Goal: Task Accomplishment & Management: Complete application form

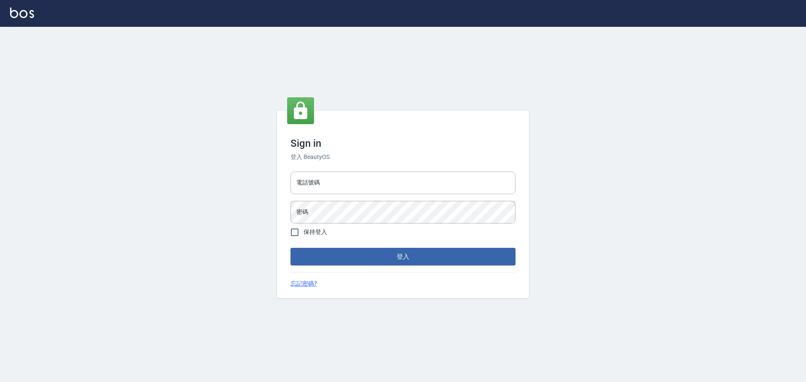
click at [316, 180] on input "電話號碼" at bounding box center [403, 183] width 225 height 23
type input "0922982220"
click at [291, 248] on button "登入" at bounding box center [403, 257] width 225 height 18
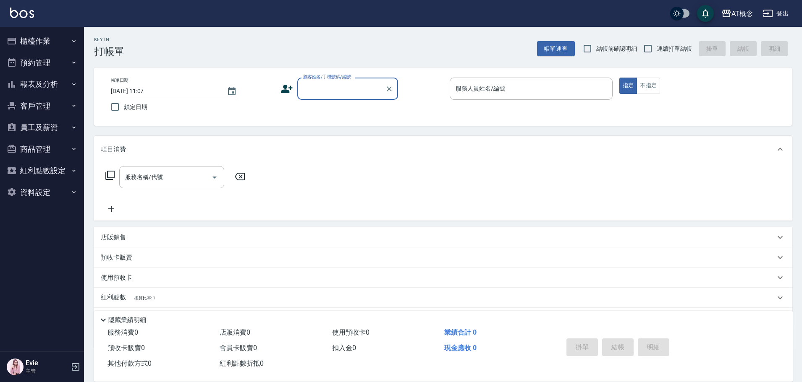
click at [19, 41] on button "櫃檯作業" at bounding box center [41, 41] width 77 height 22
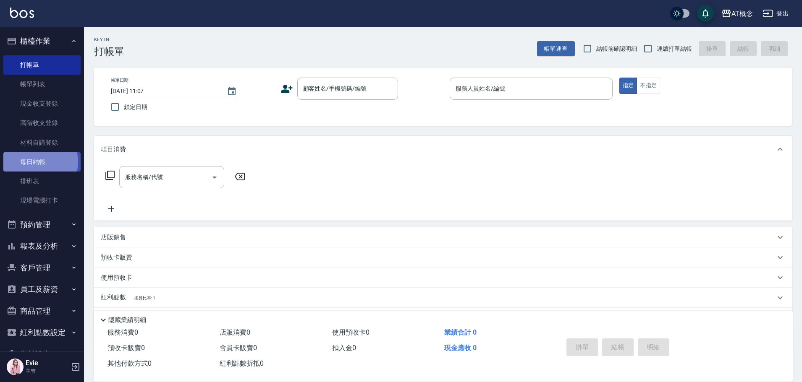
click at [39, 162] on link "每日結帳" at bounding box center [41, 161] width 77 height 19
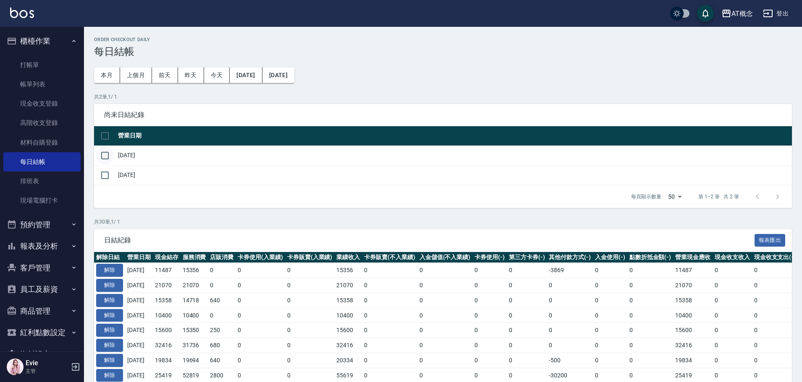
click at [106, 154] on input "checkbox" at bounding box center [105, 156] width 18 height 18
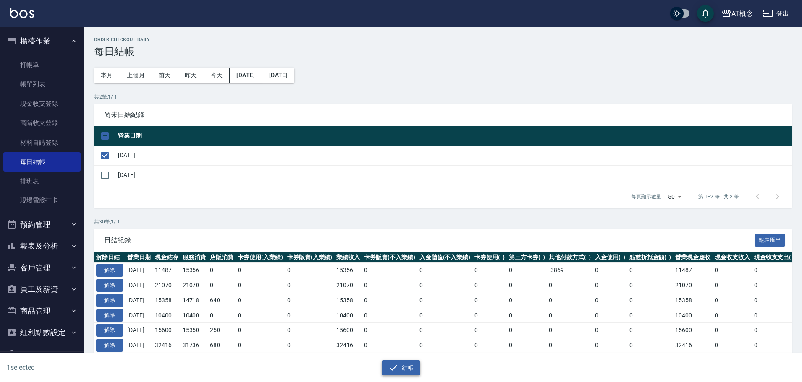
click at [411, 367] on button "結帳" at bounding box center [401, 369] width 39 height 16
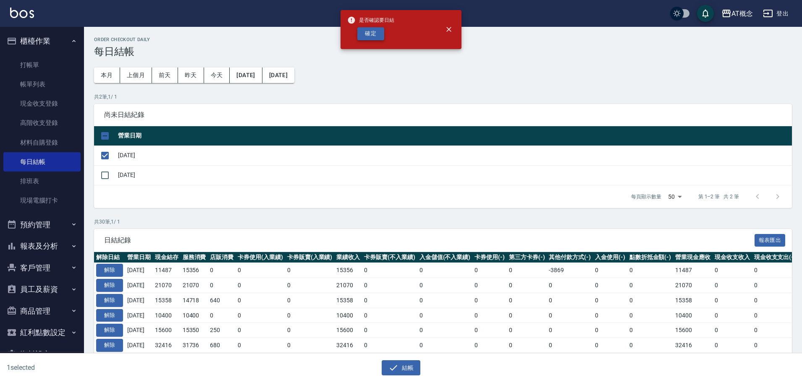
click at [369, 33] on button "確定" at bounding box center [370, 33] width 27 height 13
checkbox input "false"
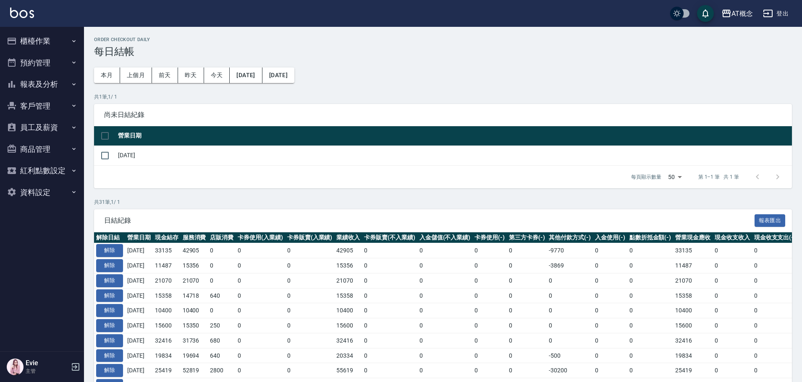
click at [31, 42] on button "櫃檯作業" at bounding box center [41, 41] width 77 height 22
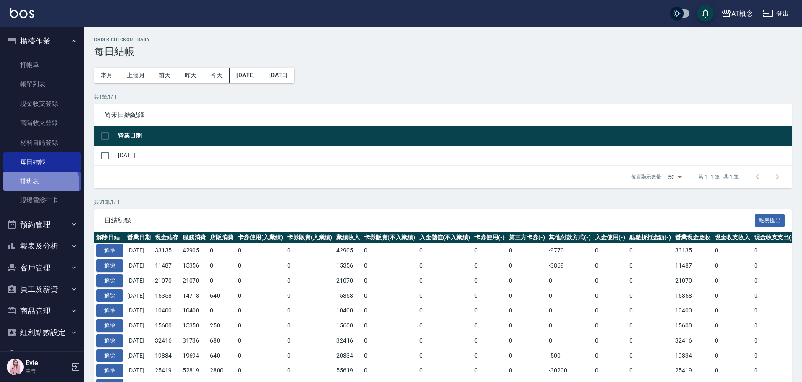
click at [39, 185] on link "排班表" at bounding box center [41, 181] width 77 height 19
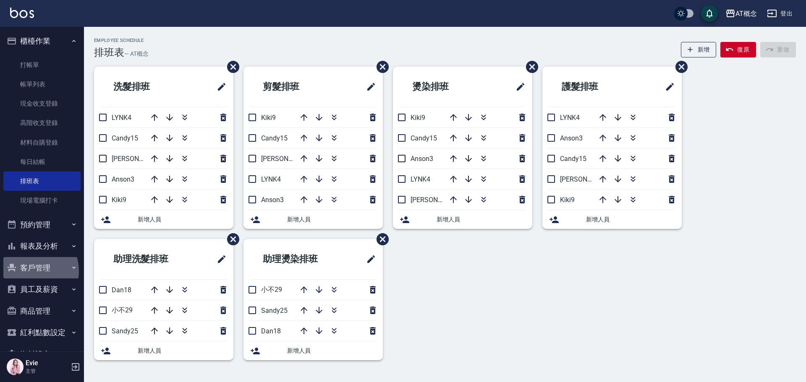
click at [30, 271] on button "客戶管理" at bounding box center [41, 268] width 77 height 22
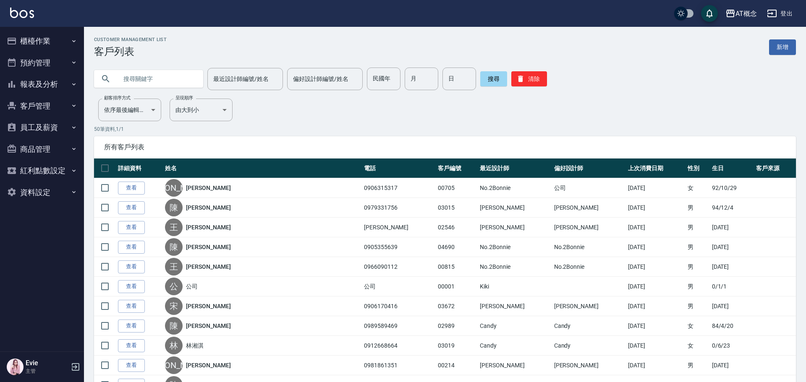
click at [158, 84] on input "text" at bounding box center [157, 79] width 79 height 23
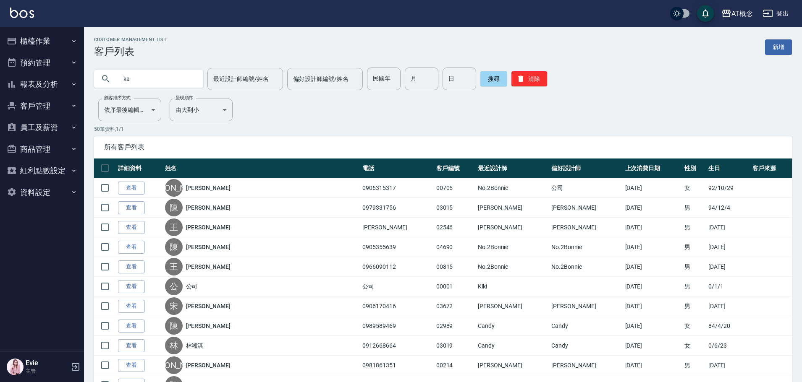
type input "k"
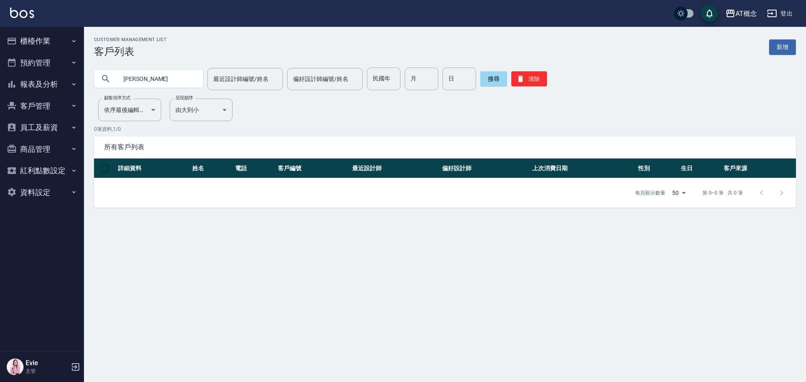
type input "黃"
type input "66"
type input "4"
type input "20"
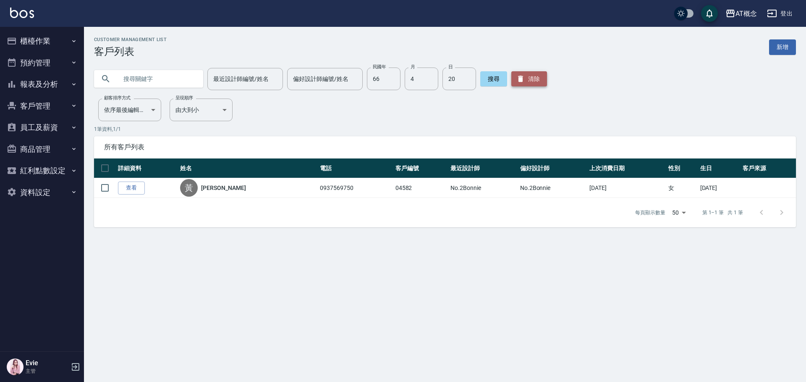
click at [538, 80] on button "清除" at bounding box center [529, 78] width 36 height 15
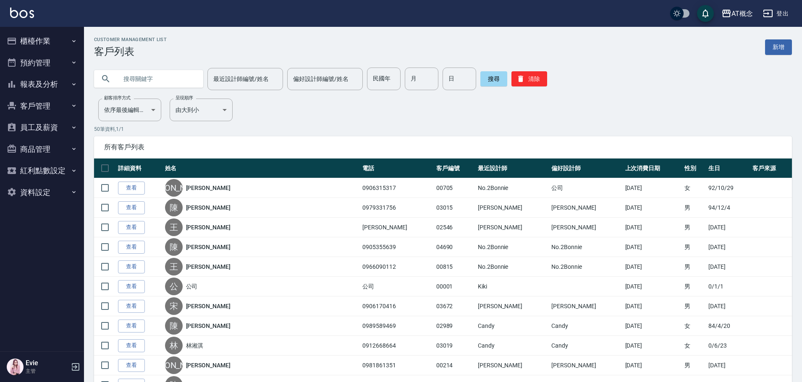
click at [135, 80] on input "text" at bounding box center [157, 79] width 79 height 23
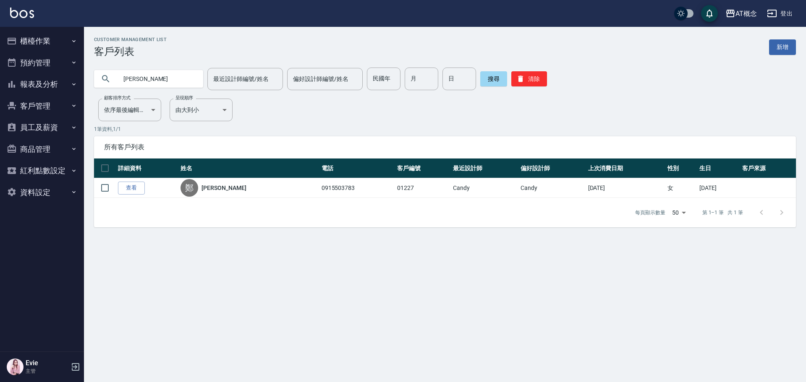
type input "鄭"
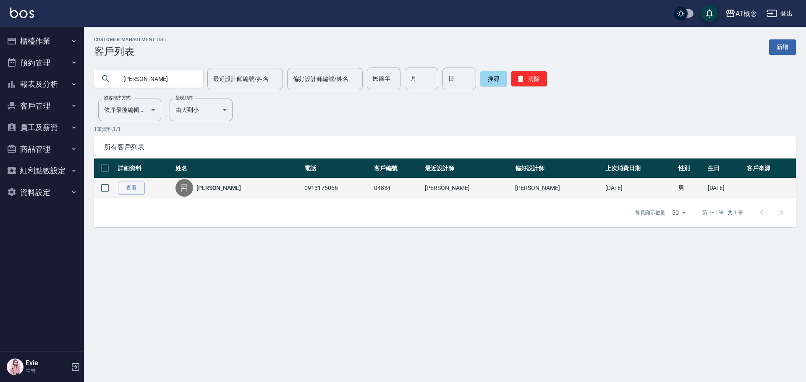
drag, startPoint x: 150, startPoint y: 84, endPoint x: 206, endPoint y: 189, distance: 119.1
click at [61, 89] on div "AT概念 登出 櫃檯作業 打帳單 帳單列表 現金收支登錄 高階收支登錄 材料自購登錄 每日結帳 排班表 現場電腦打卡 預約管理 預約管理 單日預約紀錄 單週預…" at bounding box center [403, 191] width 806 height 382
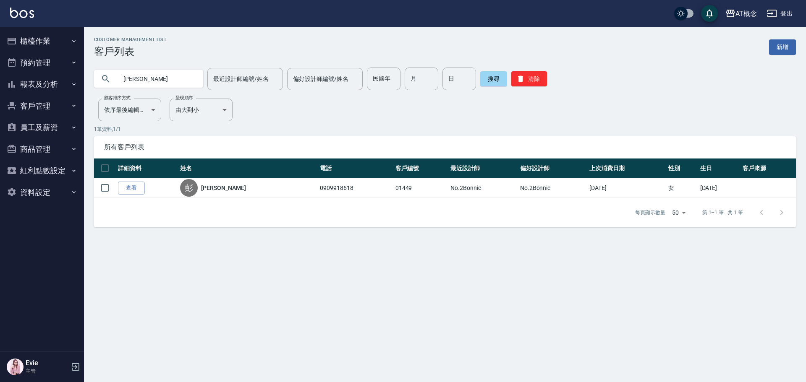
type input "彭"
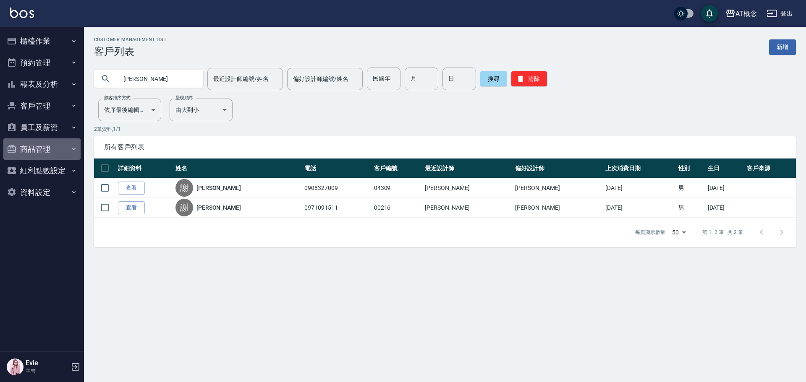
click at [36, 152] on button "商品管理" at bounding box center [41, 150] width 77 height 22
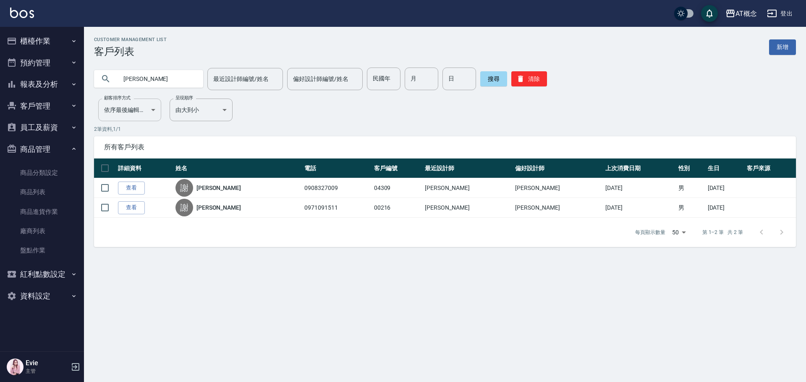
drag, startPoint x: 151, startPoint y: 75, endPoint x: 109, endPoint y: 102, distance: 50.7
click at [109, 102] on div "Customer Management List 客戶列表 新增 謝嘉 最近設計師編號/姓名 最近設計師編號/姓名 偏好設計師編號/姓名 偏好設計師編號/姓名…" at bounding box center [445, 142] width 722 height 210
type input "02965"
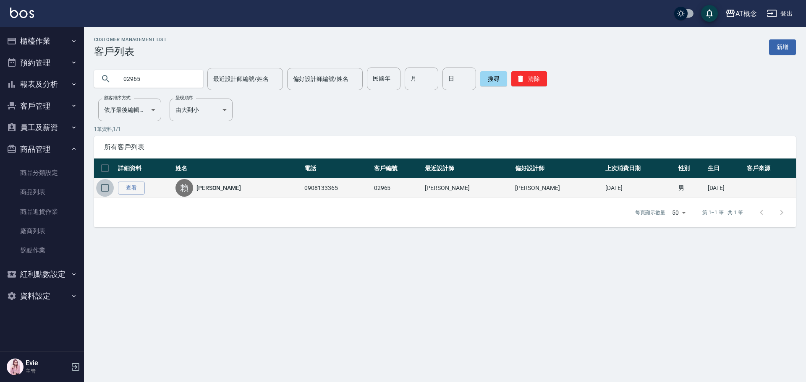
click at [105, 187] on input "checkbox" at bounding box center [105, 188] width 18 height 18
checkbox input "true"
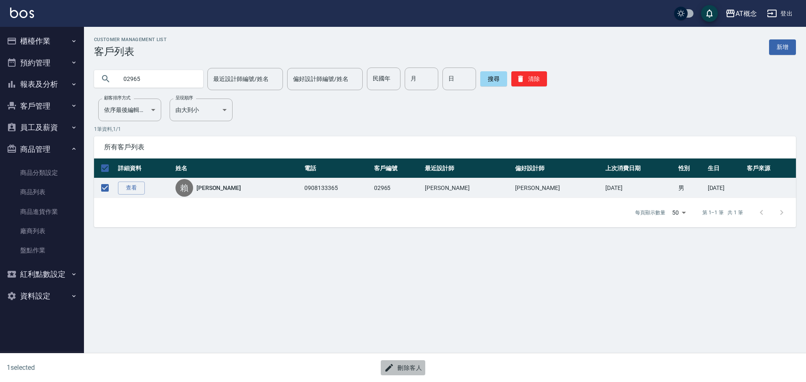
click at [414, 368] on button "刪除客人" at bounding box center [403, 369] width 45 height 16
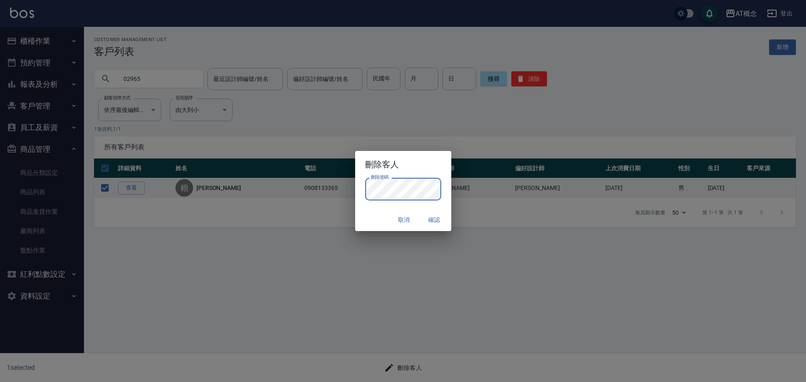
click at [377, 223] on div "取消 確認" at bounding box center [403, 220] width 96 height 22
click at [435, 221] on button "確認" at bounding box center [434, 220] width 27 height 16
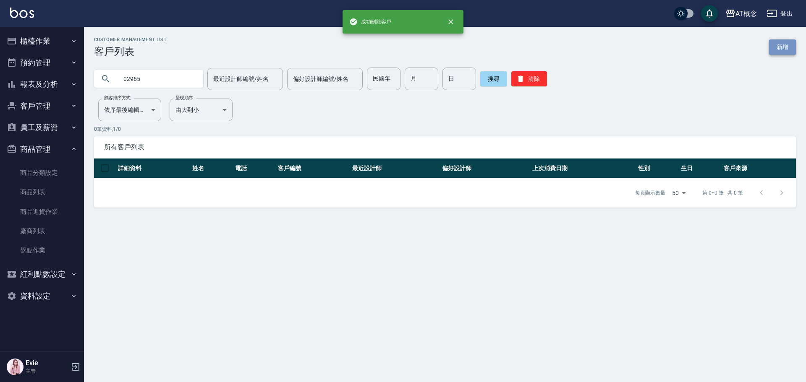
click at [786, 49] on link "新增" at bounding box center [782, 47] width 27 height 16
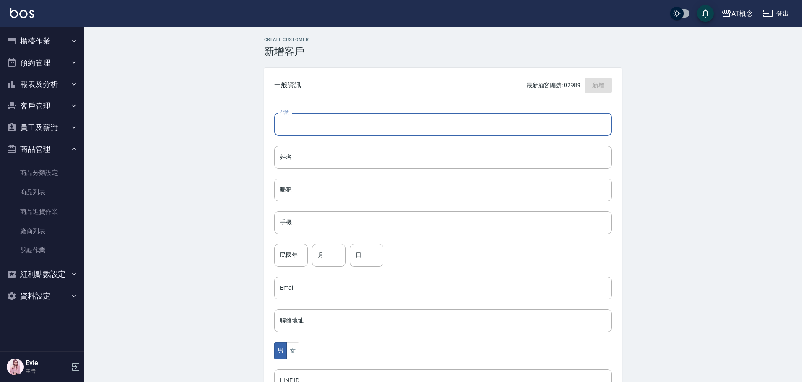
click at [315, 124] on input "代號" at bounding box center [443, 124] width 338 height 23
type input "02965"
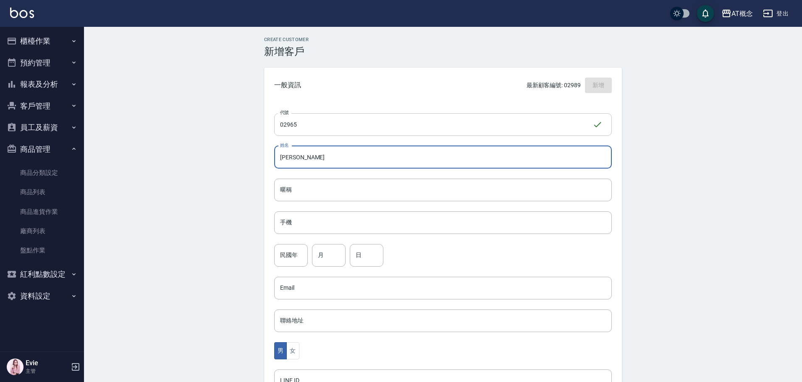
type input "呂家蓁"
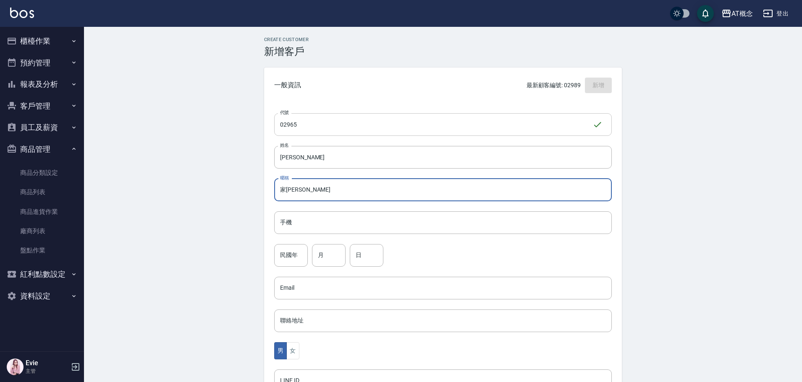
type input "家蓁"
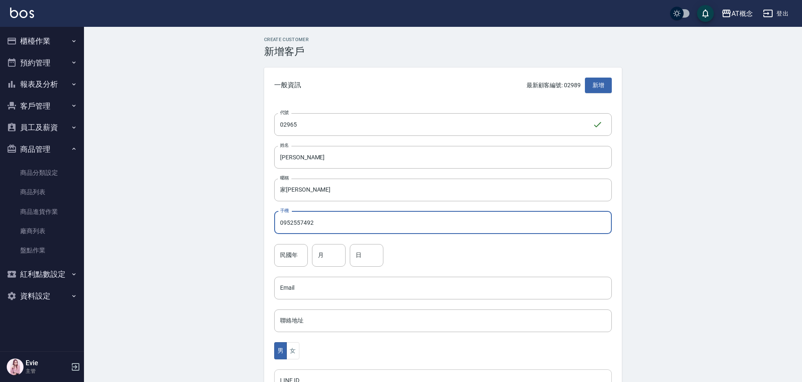
type input "0952557492"
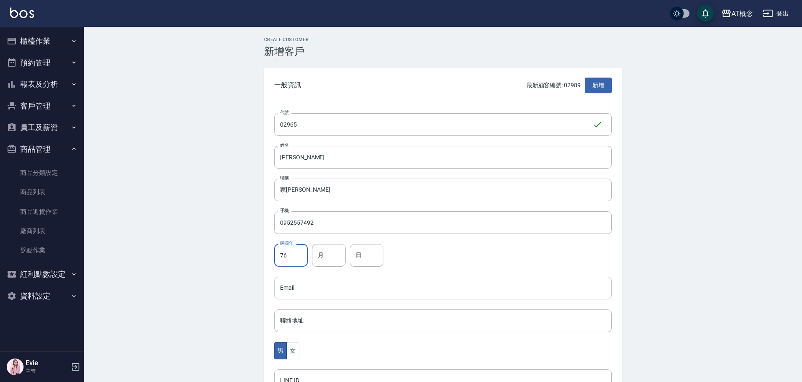
type input "76"
type input "2"
type input "23"
click at [296, 349] on button "女" at bounding box center [292, 351] width 13 height 17
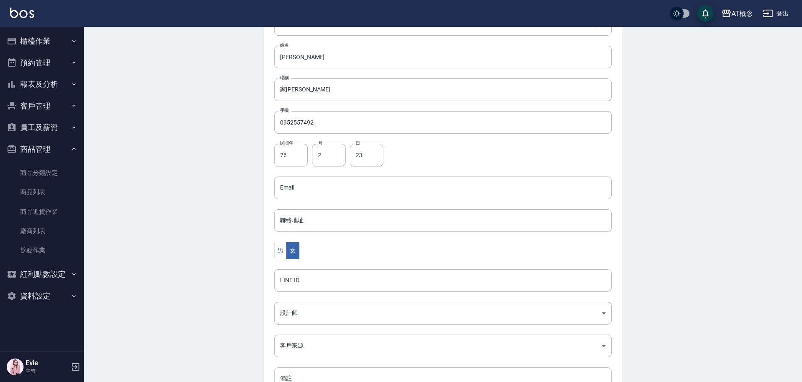
scroll to position [164, 0]
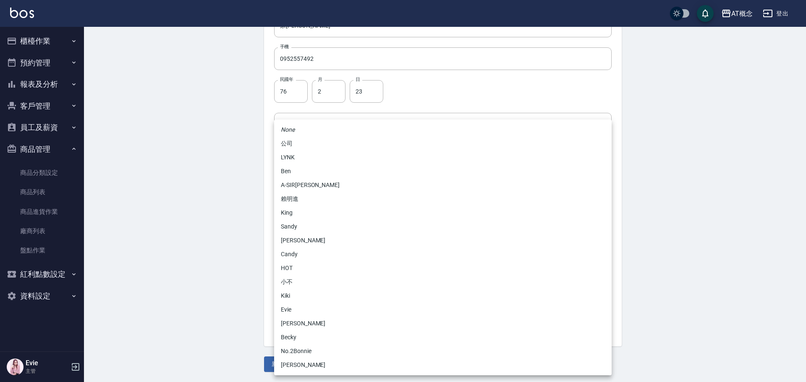
click at [296, 249] on body "AT概念 登出 櫃檯作業 打帳單 帳單列表 現金收支登錄 高階收支登錄 材料自購登錄 每日結帳 排班表 現場電腦打卡 預約管理 預約管理 單日預約紀錄 單週預…" at bounding box center [403, 109] width 806 height 547
click at [303, 251] on li "Candy" at bounding box center [443, 255] width 338 height 14
type input "95c88325-489e-4505-91c2-94462fb1bea6"
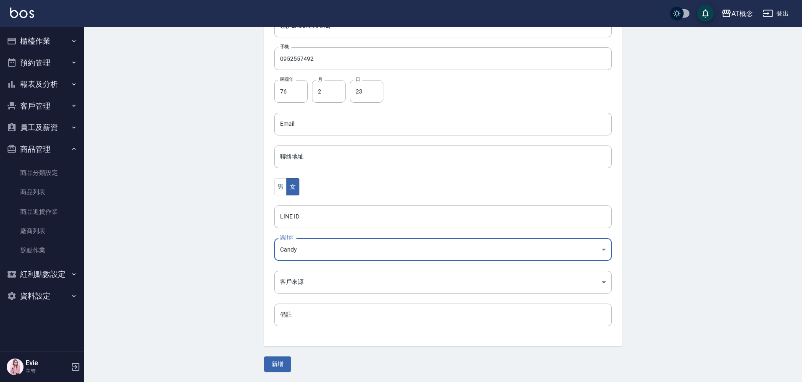
click at [271, 367] on button "新增" at bounding box center [277, 365] width 27 height 16
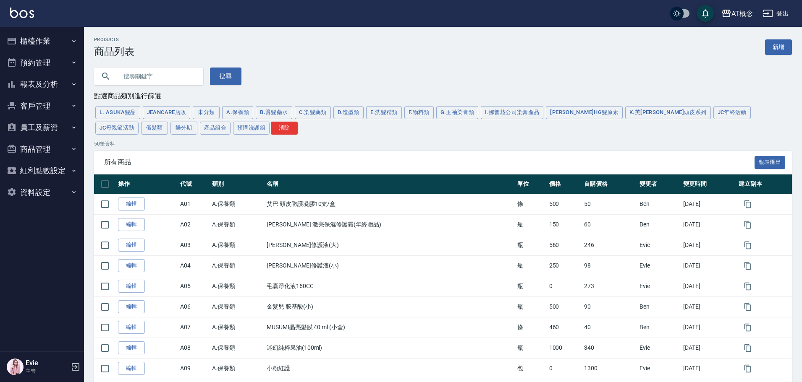
click at [159, 83] on input "text" at bounding box center [157, 76] width 79 height 23
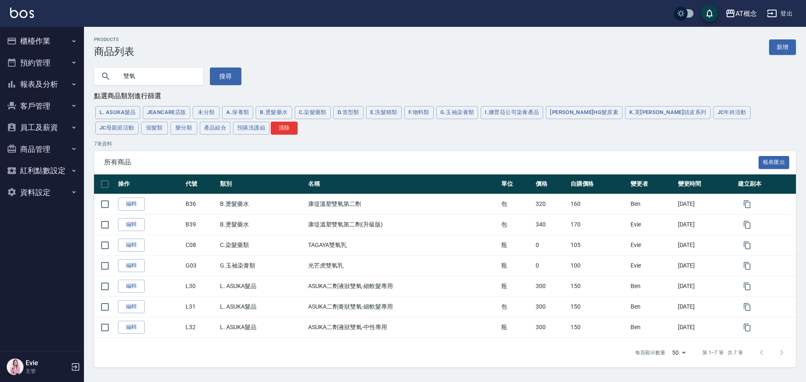
type input "雙"
type input "玻"
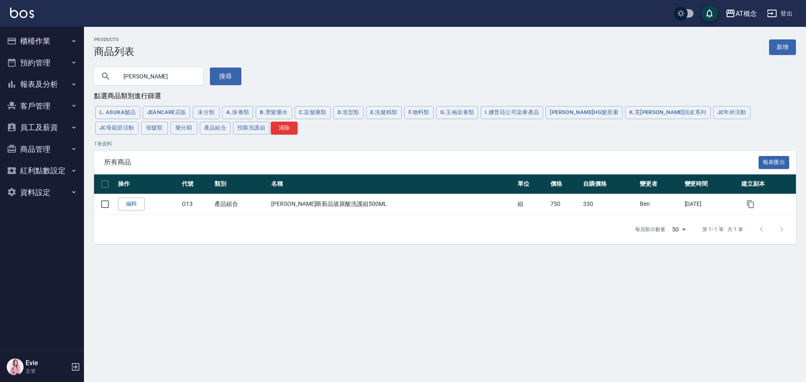
type input "喬"
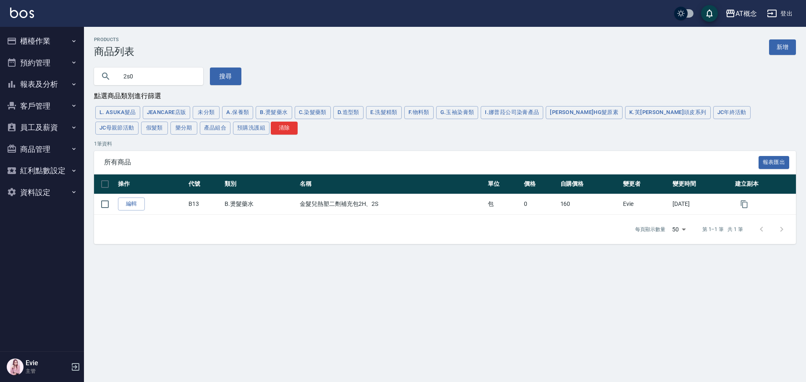
type input "2s0"
